Goal: Book appointment/travel/reservation

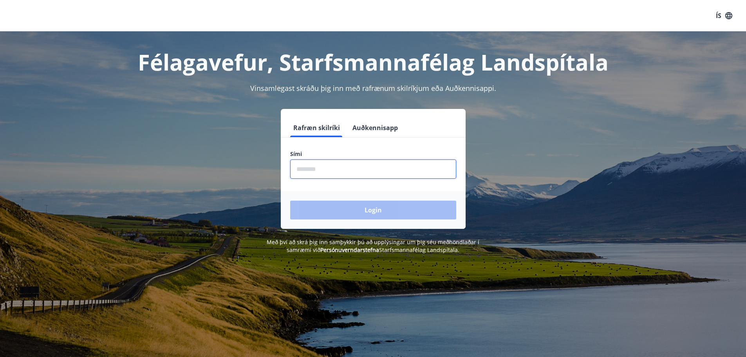
click at [320, 174] on input "phone" at bounding box center [373, 168] width 166 height 19
type input "********"
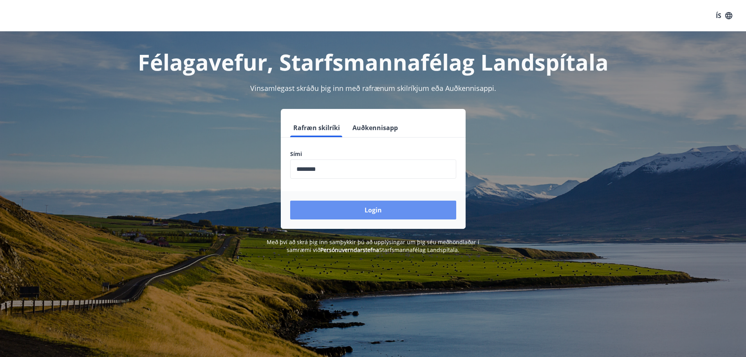
click at [355, 214] on button "Login" at bounding box center [373, 210] width 166 height 19
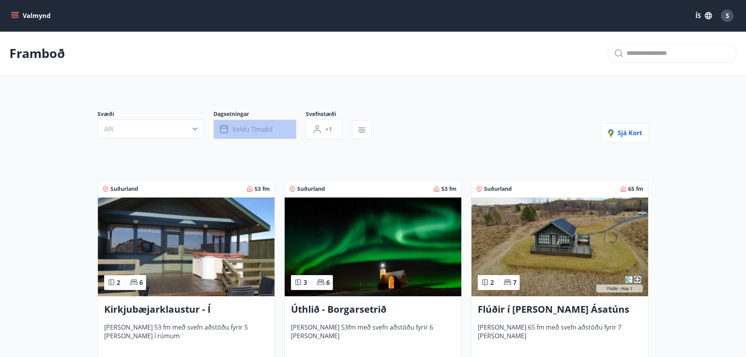
click at [251, 133] on span "Veldu tímabil" at bounding box center [253, 129] width 40 height 9
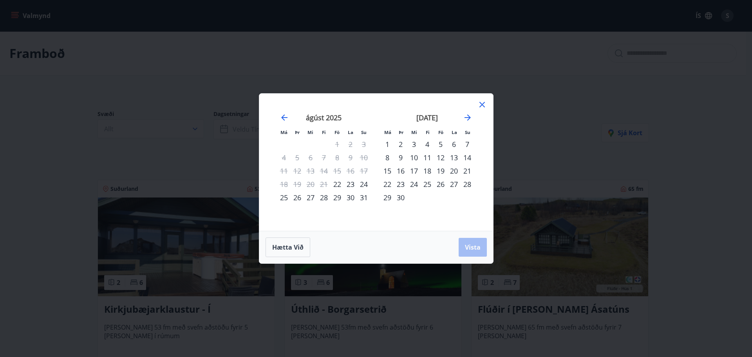
click at [438, 143] on div "5" at bounding box center [440, 144] width 13 height 13
click at [389, 156] on div "8" at bounding box center [387, 157] width 13 height 13
click at [472, 247] on span "Vista" at bounding box center [473, 247] width 16 height 9
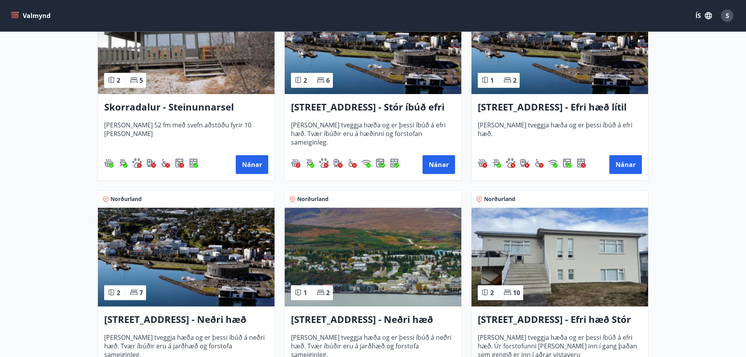
scroll to position [666, 0]
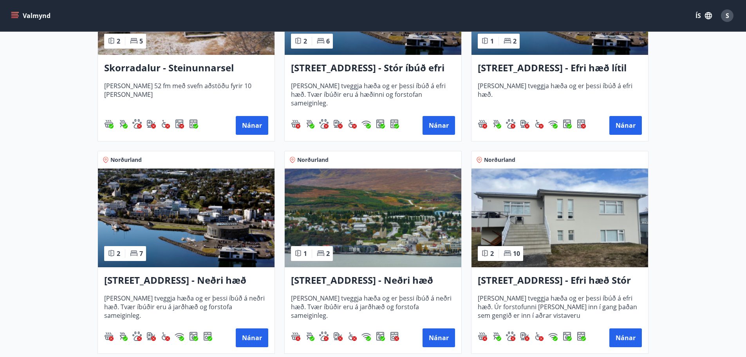
click at [551, 285] on h3 "[STREET_ADDRESS] - Efri hæð Stór íbúð 1" at bounding box center [560, 280] width 164 height 14
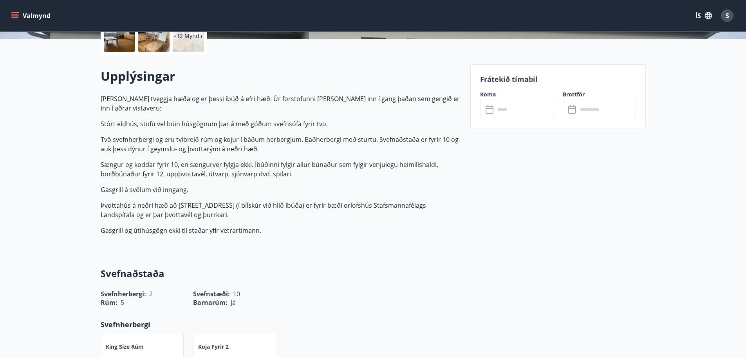
scroll to position [39, 0]
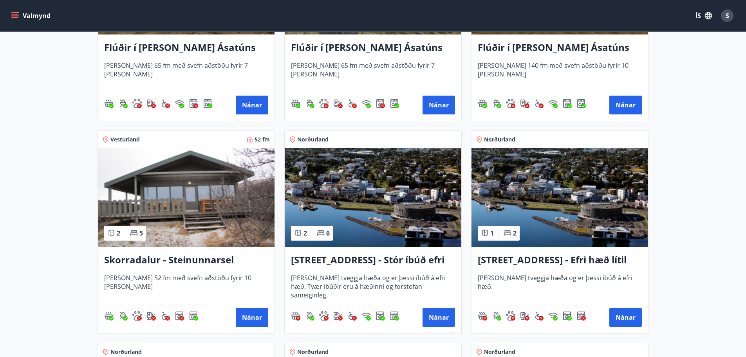
scroll to position [588, 0]
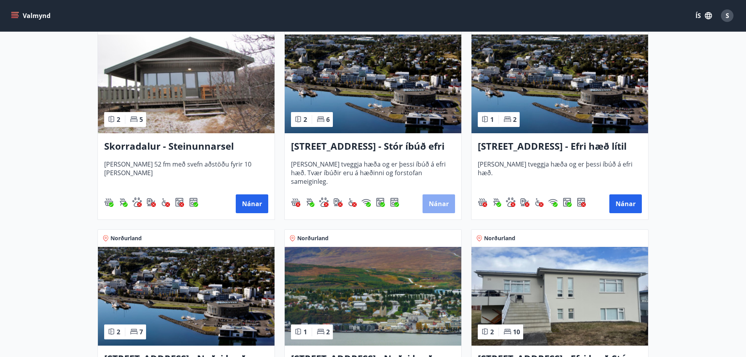
click at [435, 205] on button "Nánar" at bounding box center [439, 203] width 33 height 19
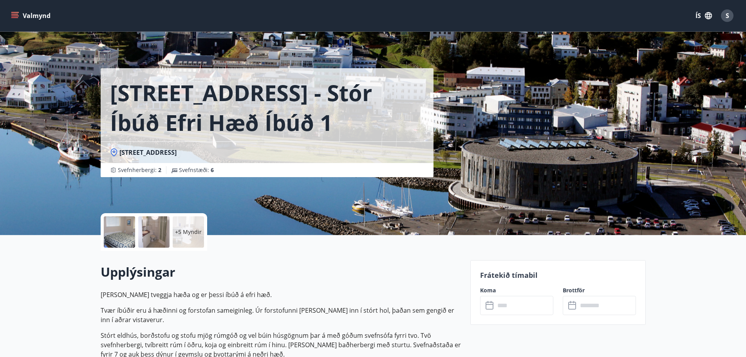
click at [126, 236] on div at bounding box center [119, 231] width 31 height 31
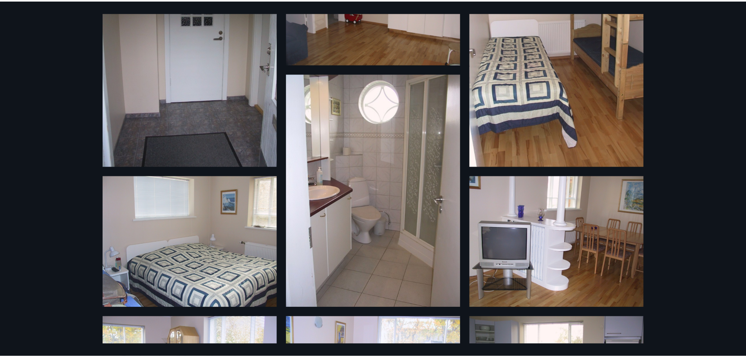
scroll to position [124, 0]
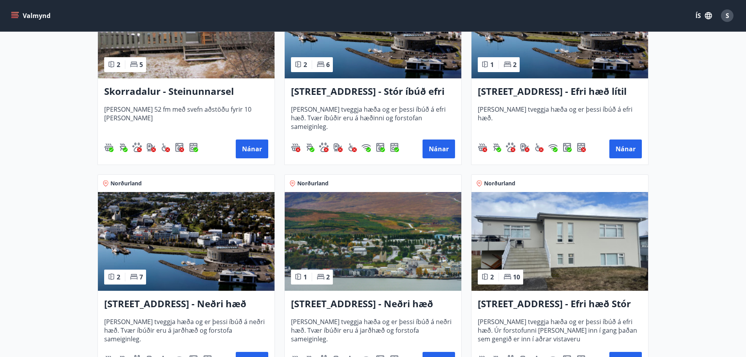
scroll to position [666, 0]
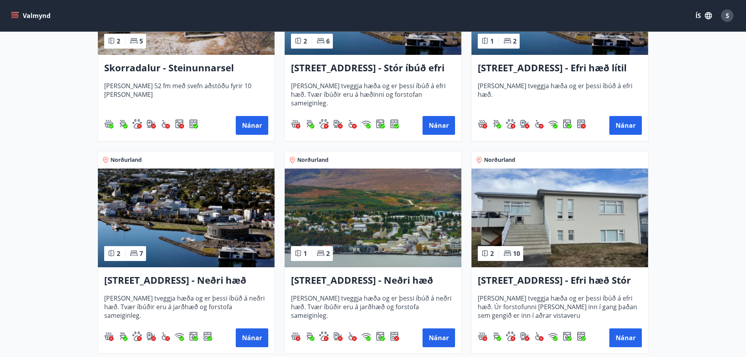
click at [581, 282] on h3 "[STREET_ADDRESS] - Efri hæð Stór íbúð 1" at bounding box center [560, 280] width 164 height 14
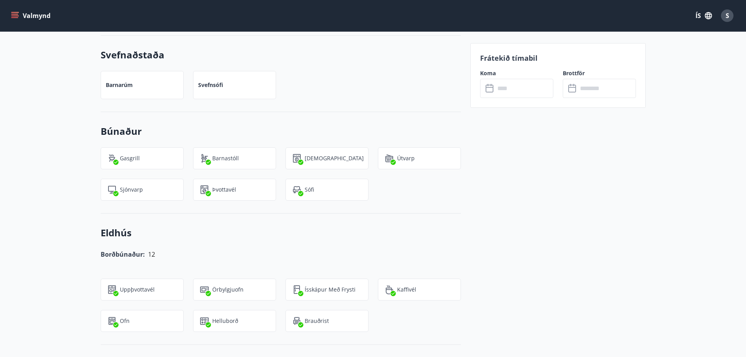
scroll to position [470, 0]
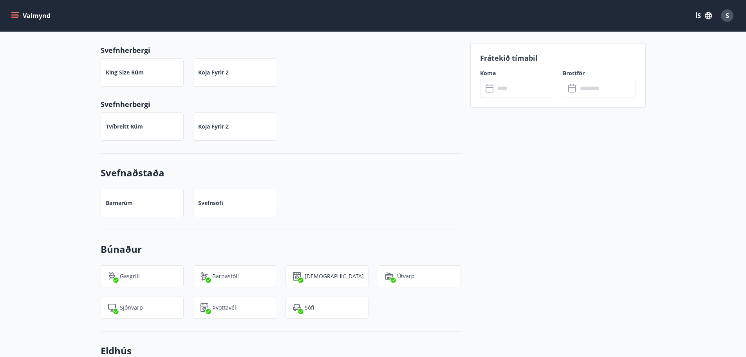
click at [502, 87] on input "text" at bounding box center [524, 88] width 58 height 19
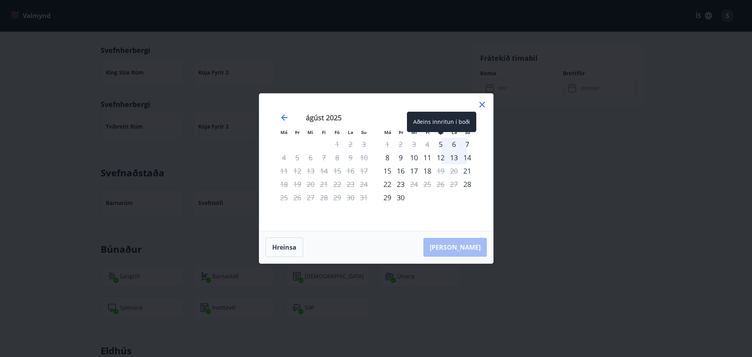
click at [441, 145] on div "5" at bounding box center [440, 144] width 13 height 13
click at [482, 105] on icon at bounding box center [482, 104] width 5 height 5
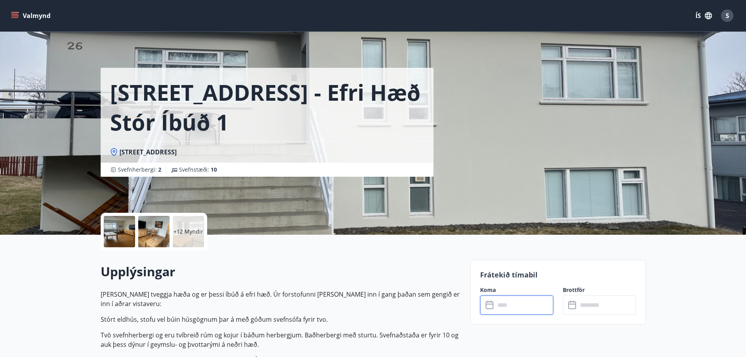
scroll to position [0, 0]
click at [13, 12] on icon "menu" at bounding box center [15, 12] width 9 height 1
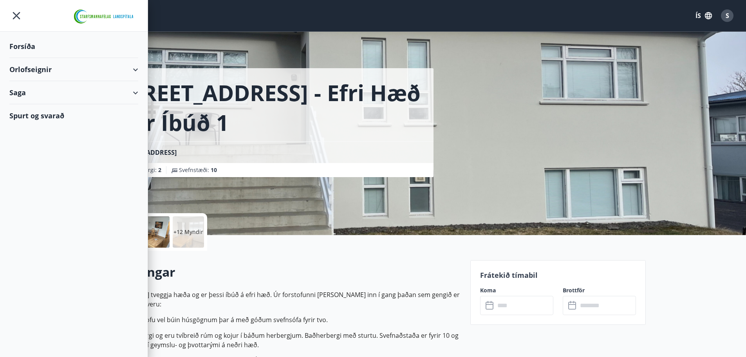
click at [254, 119] on h1 "[STREET_ADDRESS] - Efri hæð Stór íbúð 1" at bounding box center [267, 108] width 314 height 60
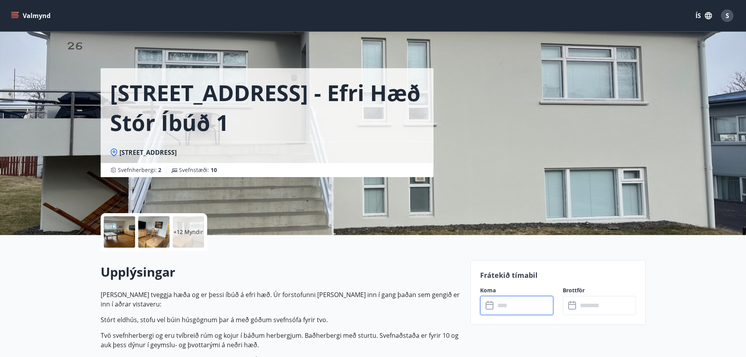
click at [519, 307] on input "text" at bounding box center [524, 305] width 58 height 19
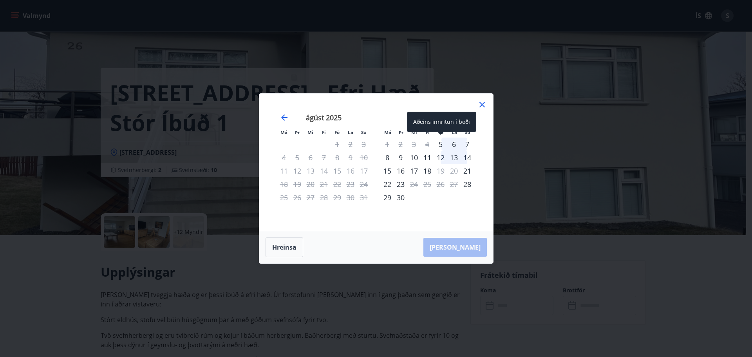
click at [439, 145] on div "5" at bounding box center [440, 144] width 13 height 13
click at [467, 143] on div "7" at bounding box center [467, 144] width 13 height 13
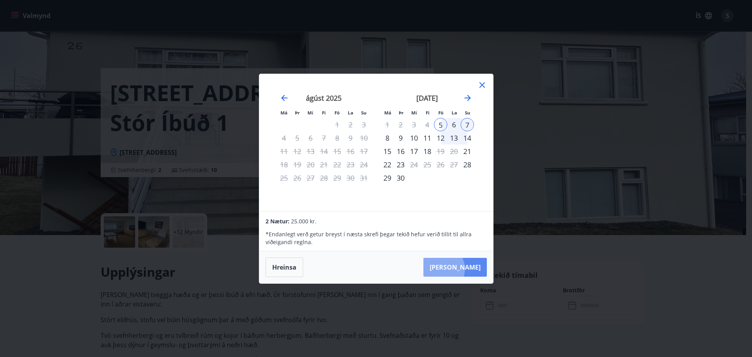
click at [463, 269] on button "[PERSON_NAME]" at bounding box center [455, 267] width 63 height 19
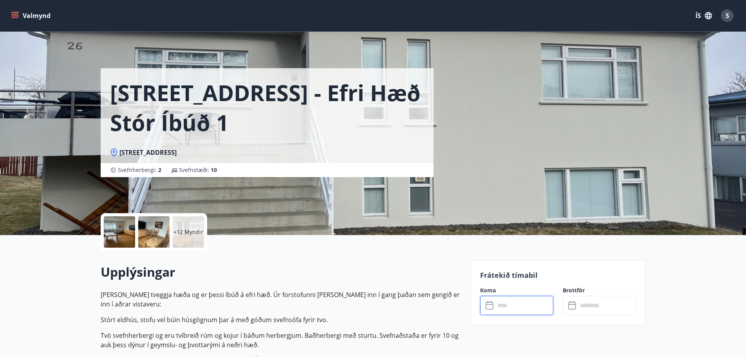
type input "******"
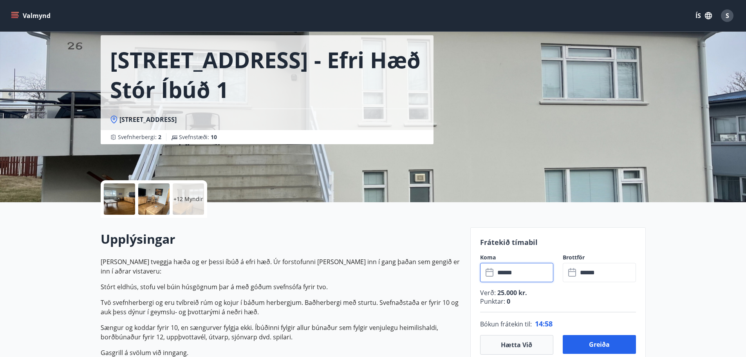
scroll to position [118, 0]
